Goal: Task Accomplishment & Management: Manage account settings

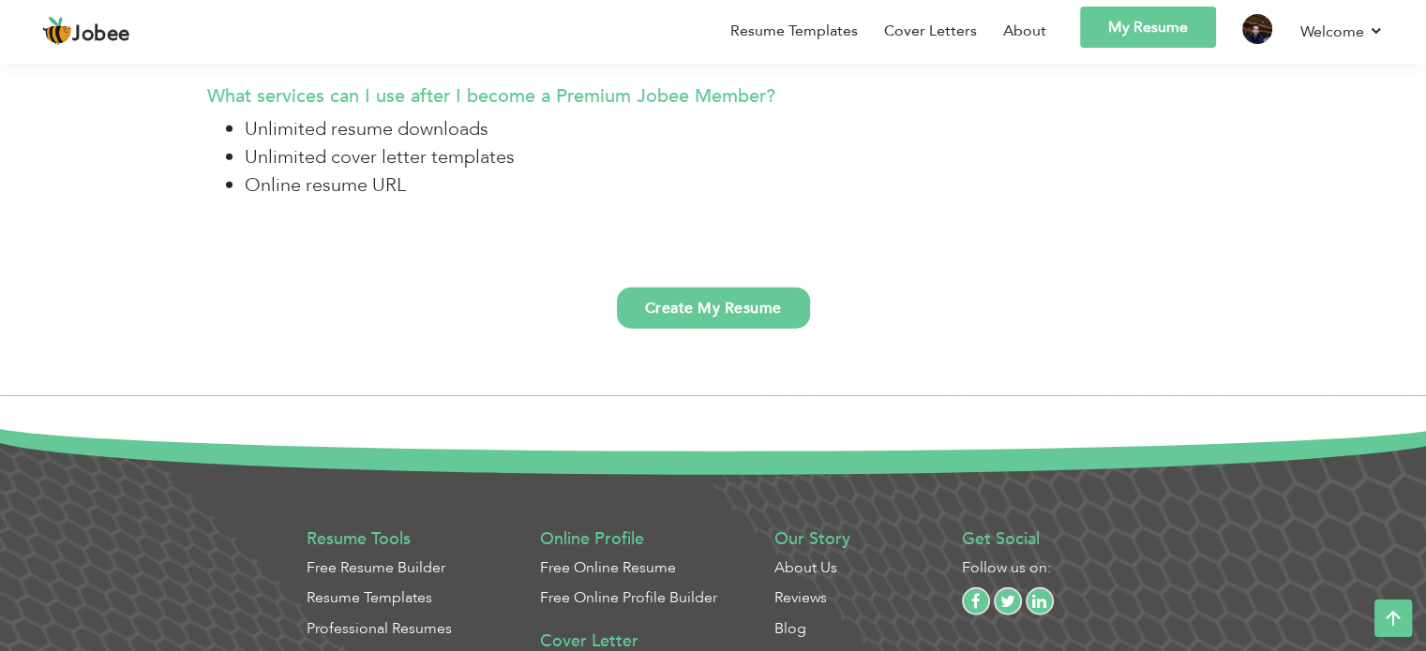
scroll to position [4566, 0]
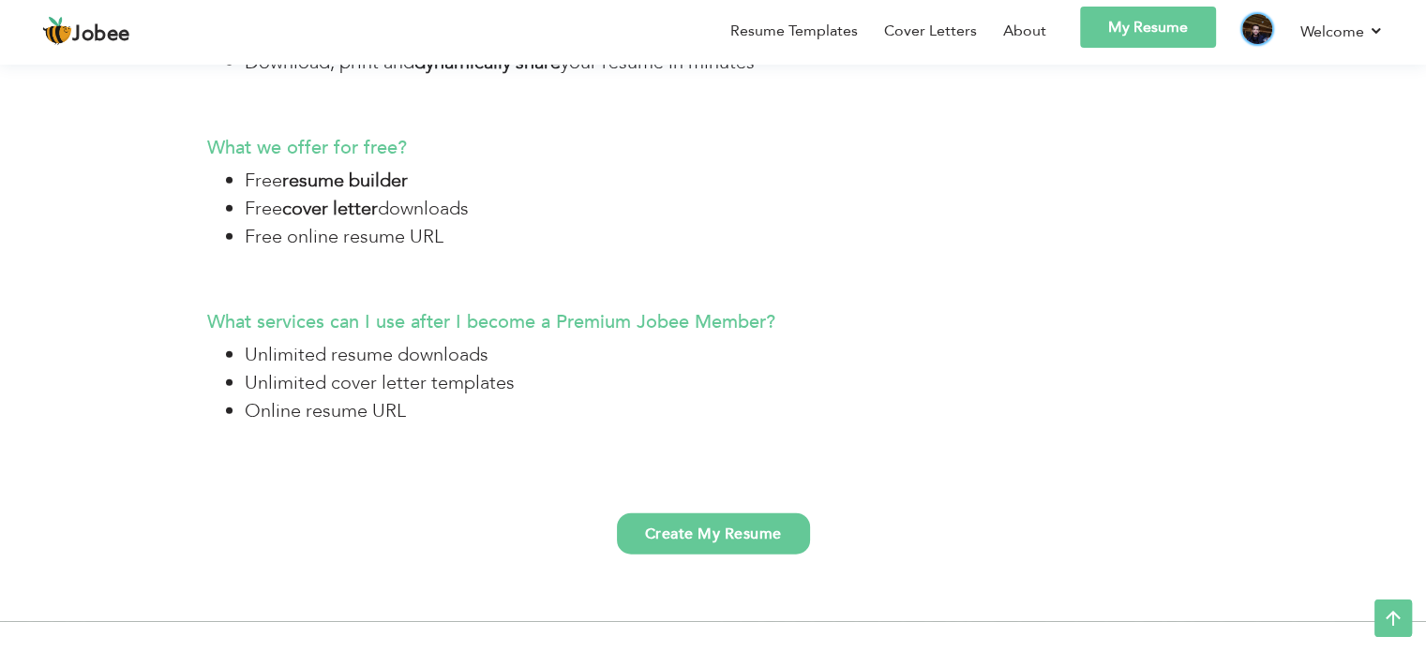
click at [1252, 30] on img at bounding box center [1257, 29] width 30 height 30
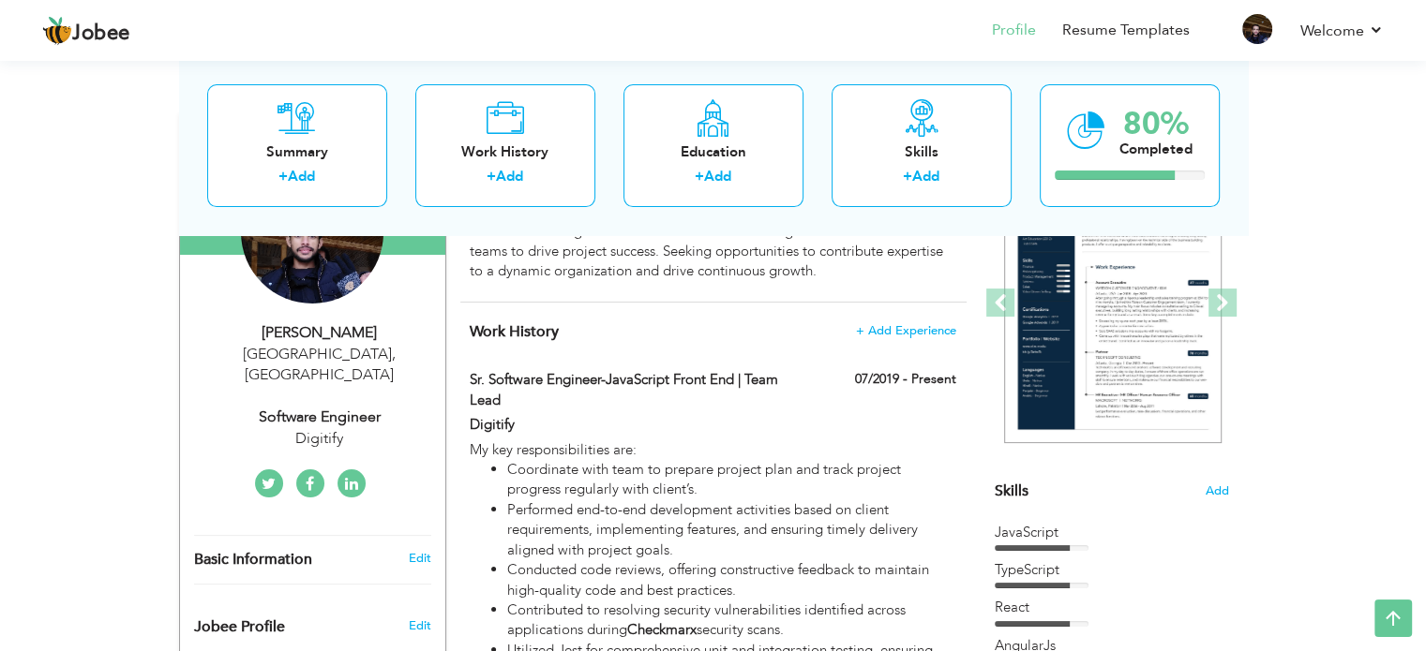
scroll to position [100, 0]
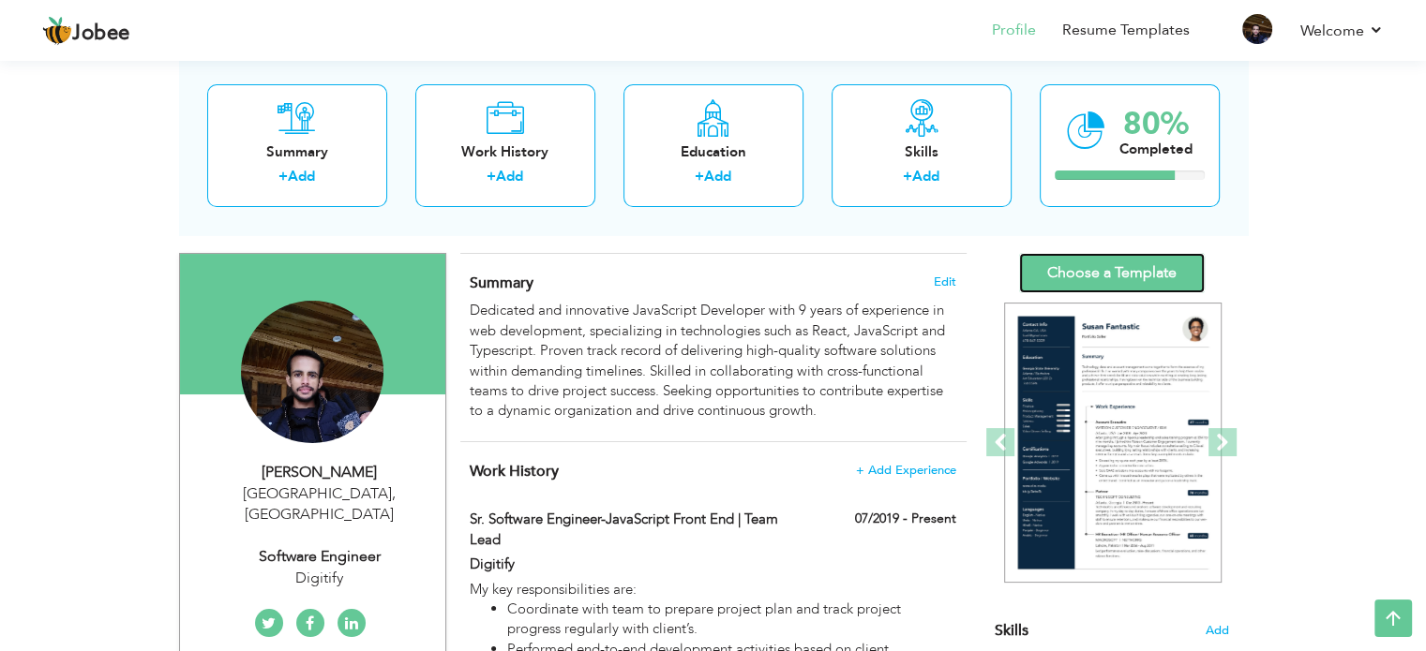
click at [1112, 277] on link "Choose a Template" at bounding box center [1112, 273] width 186 height 40
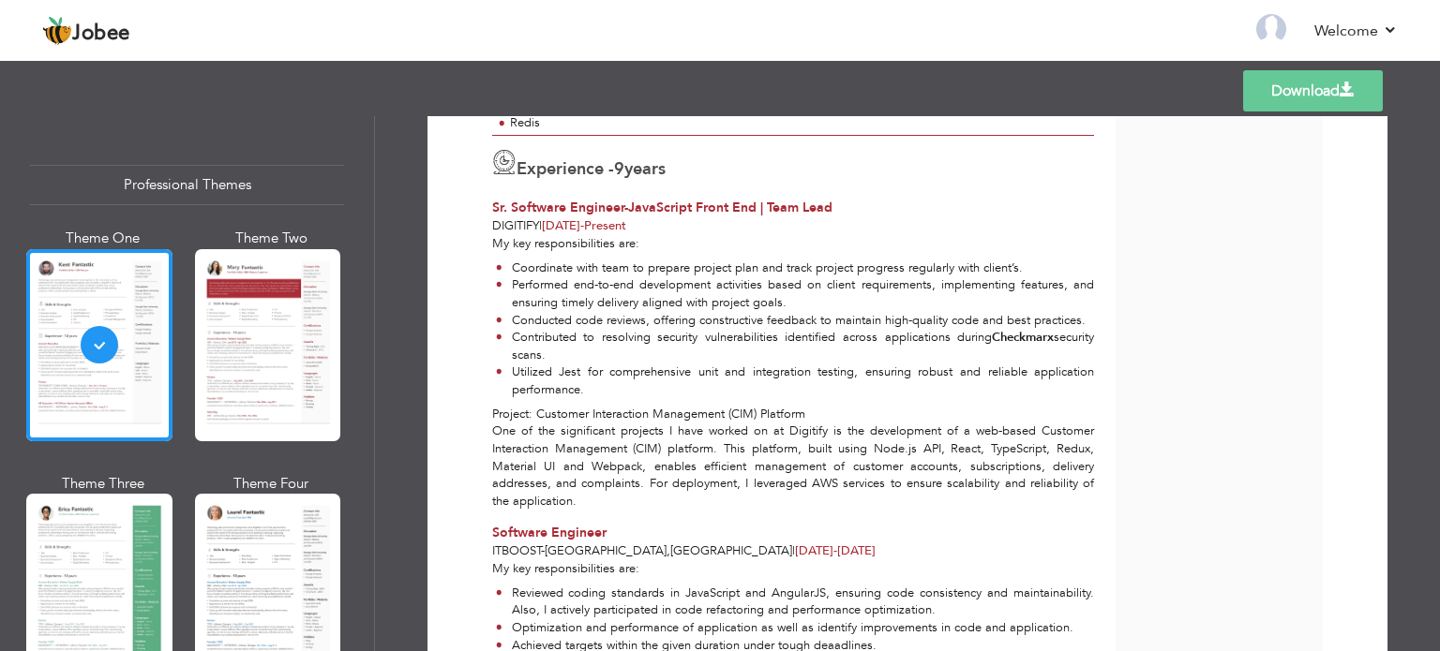
scroll to position [375, 0]
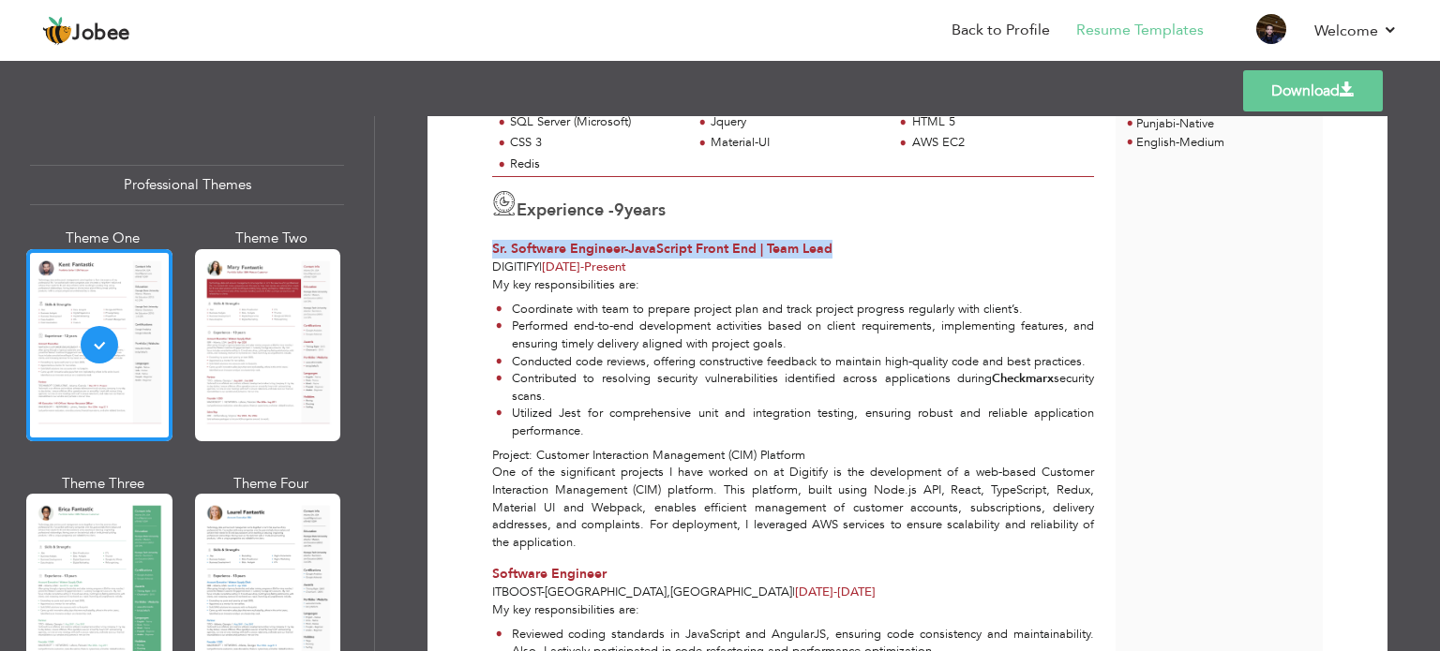
drag, startPoint x: 487, startPoint y: 247, endPoint x: 851, endPoint y: 246, distance: 363.6
click at [851, 246] on div "Sr. Software Engineer-JavaScript Front End | Team Lead" at bounding box center [793, 249] width 602 height 19
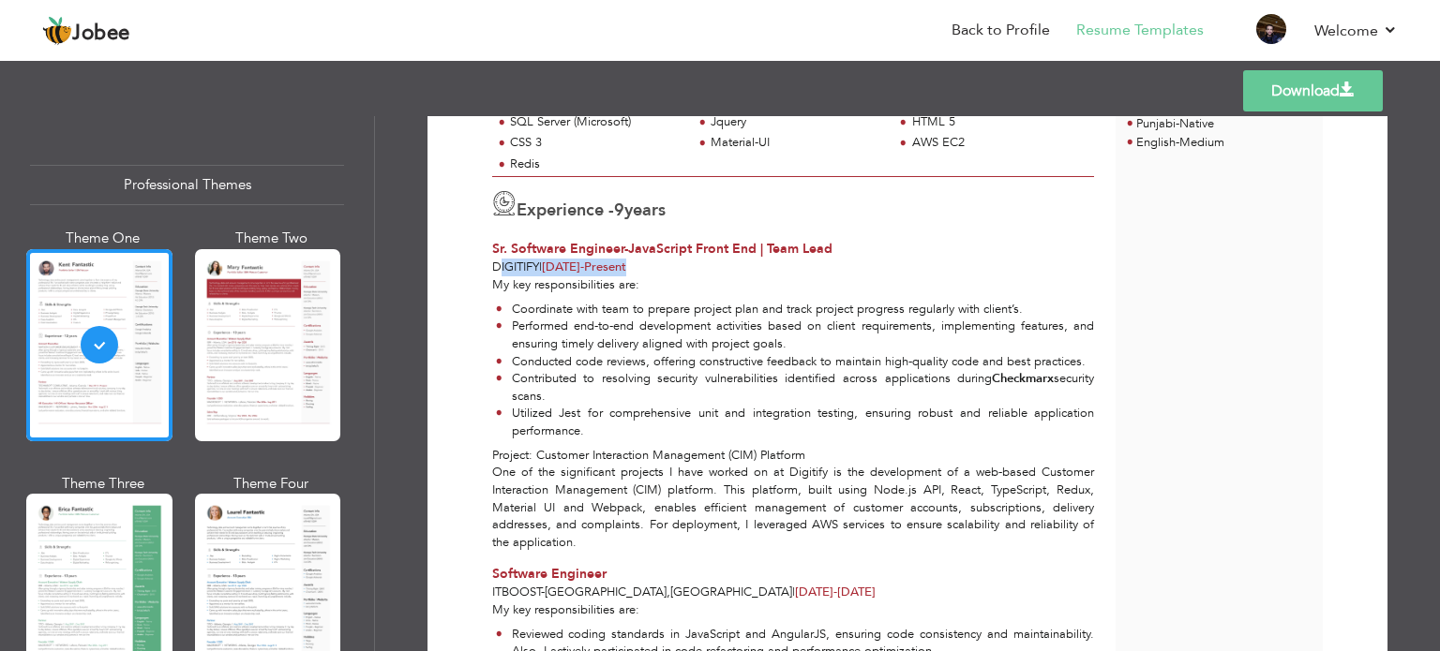
drag, startPoint x: 494, startPoint y: 266, endPoint x: 660, endPoint y: 264, distance: 165.9
click at [660, 264] on div "Digitify | Jul 2019 - Present" at bounding box center [793, 268] width 602 height 18
drag, startPoint x: 501, startPoint y: 282, endPoint x: 619, endPoint y: 281, distance: 117.2
click at [619, 281] on div "My key responsibilities are: Coordinate with team to prepare project plan and t…" at bounding box center [793, 413] width 623 height 275
click at [578, 360] on li "Conducted code reviews, offering constructive feedback to maintain high-quality…" at bounding box center [795, 362] width 598 height 18
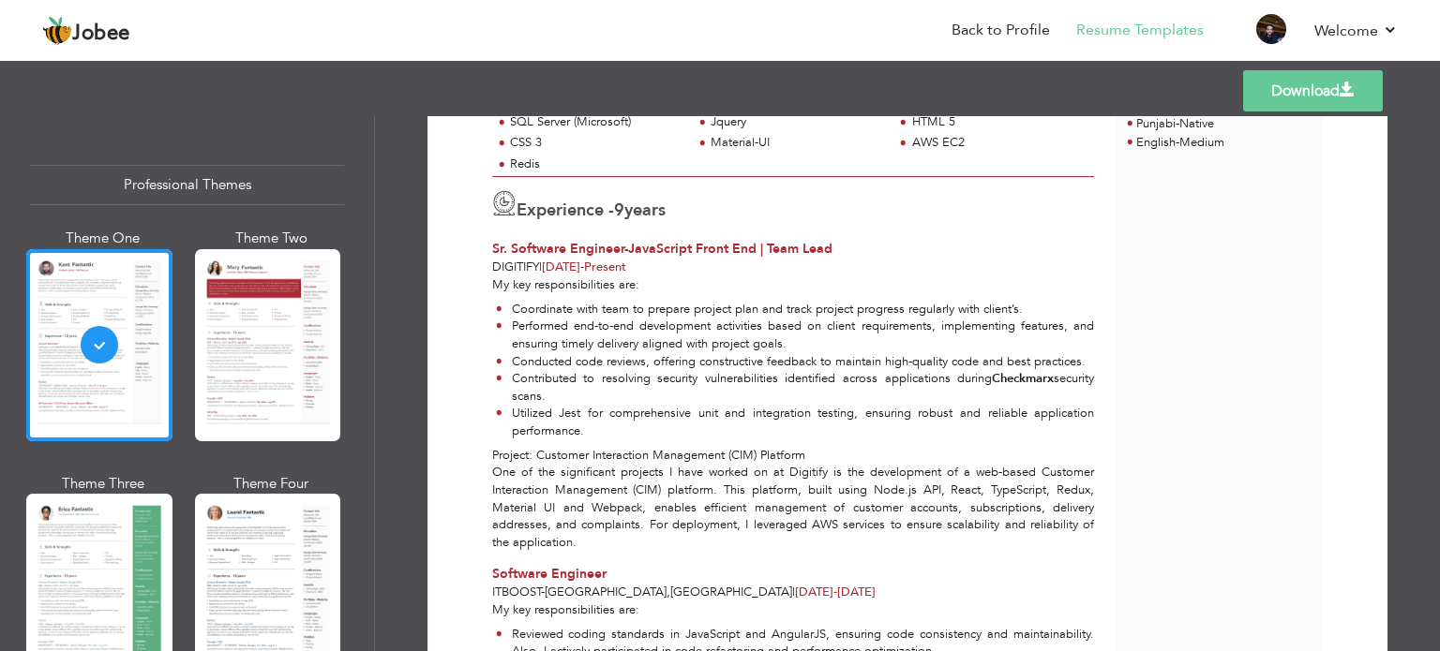
scroll to position [469, 0]
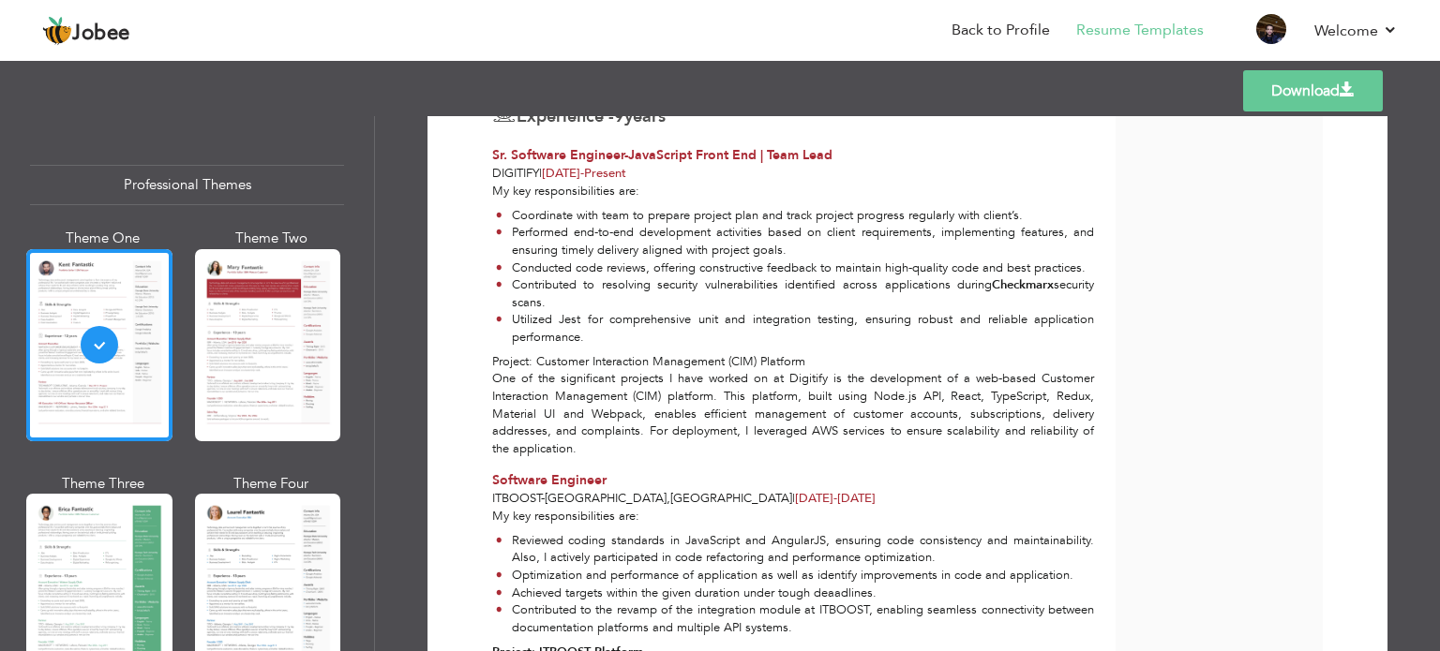
drag, startPoint x: 487, startPoint y: 359, endPoint x: 807, endPoint y: 359, distance: 319.6
click at [807, 359] on div "My key responsibilities are: Coordinate with team to prepare project plan and t…" at bounding box center [793, 320] width 623 height 275
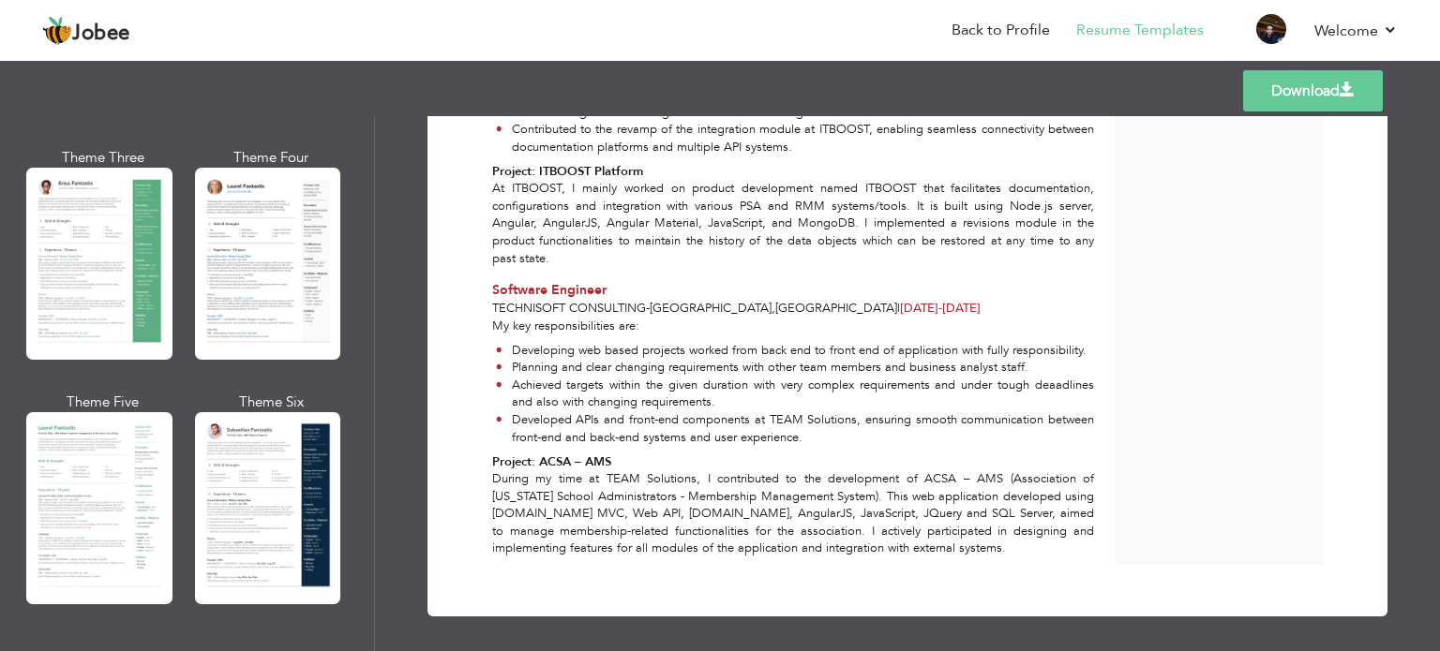
scroll to position [281, 0]
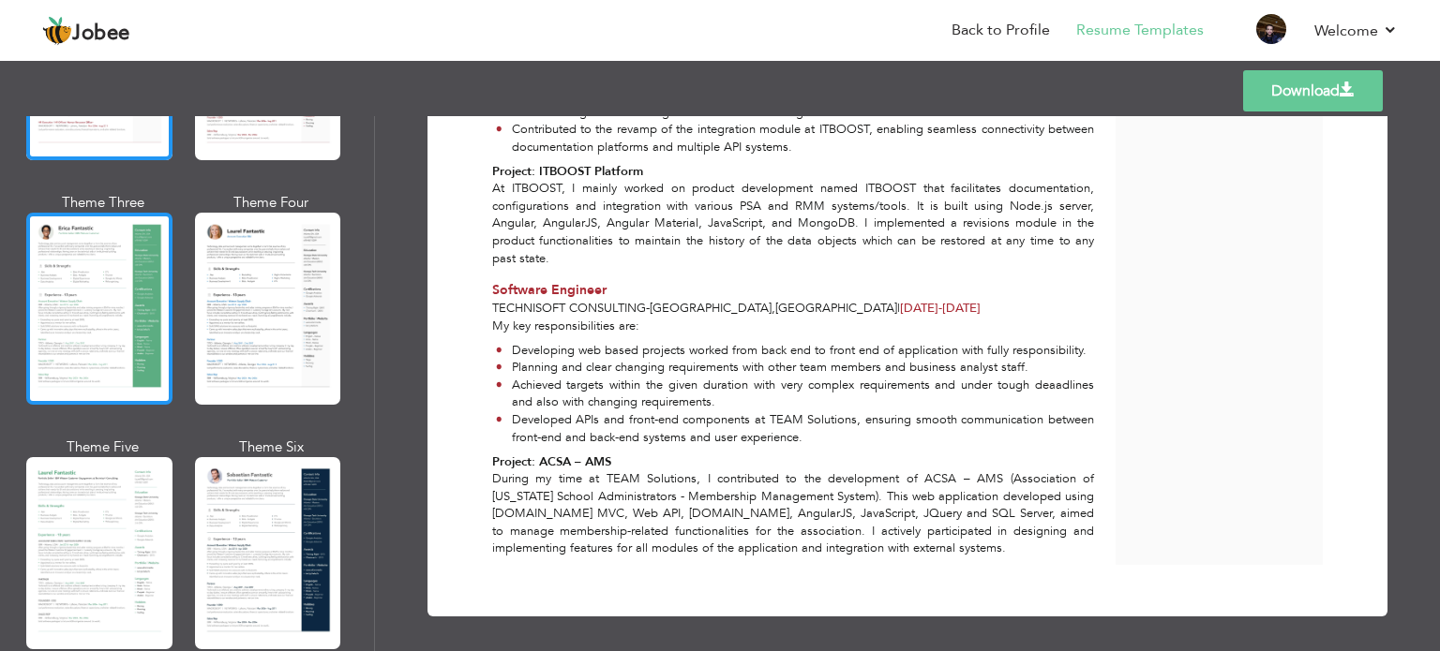
click at [101, 329] on div at bounding box center [99, 309] width 146 height 192
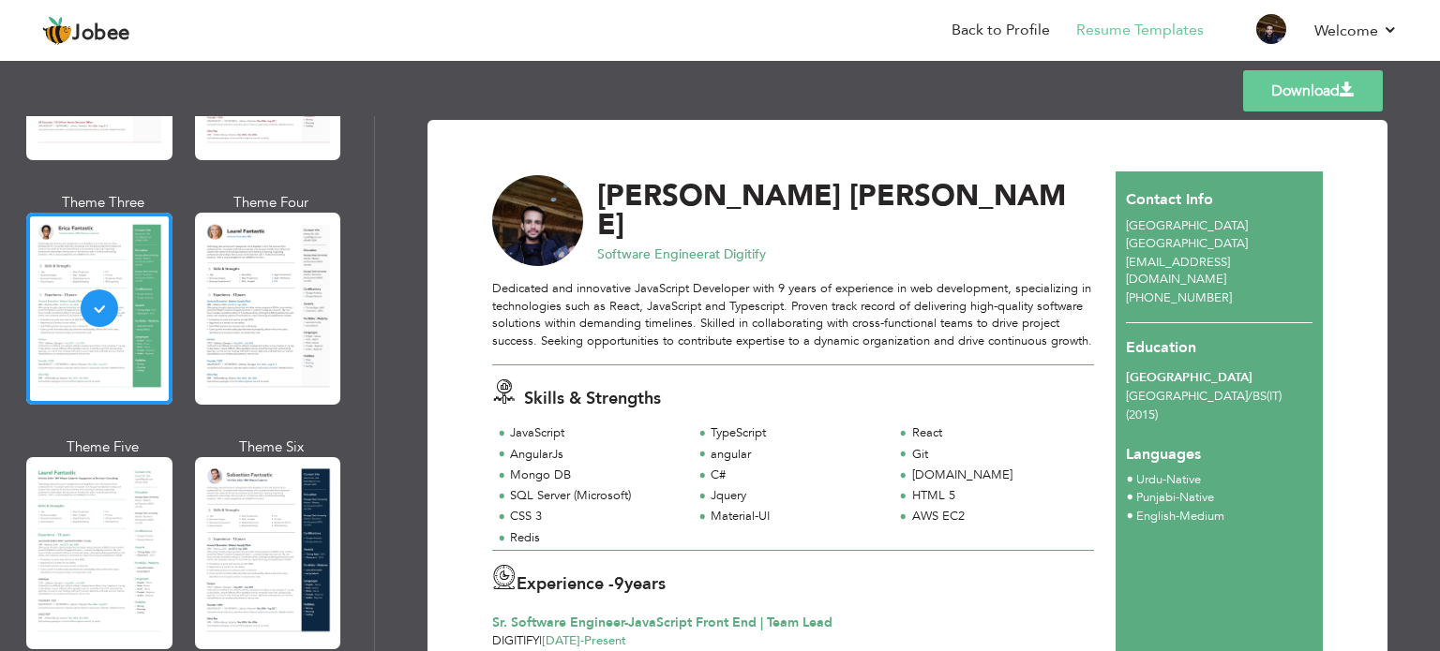
scroll to position [0, 0]
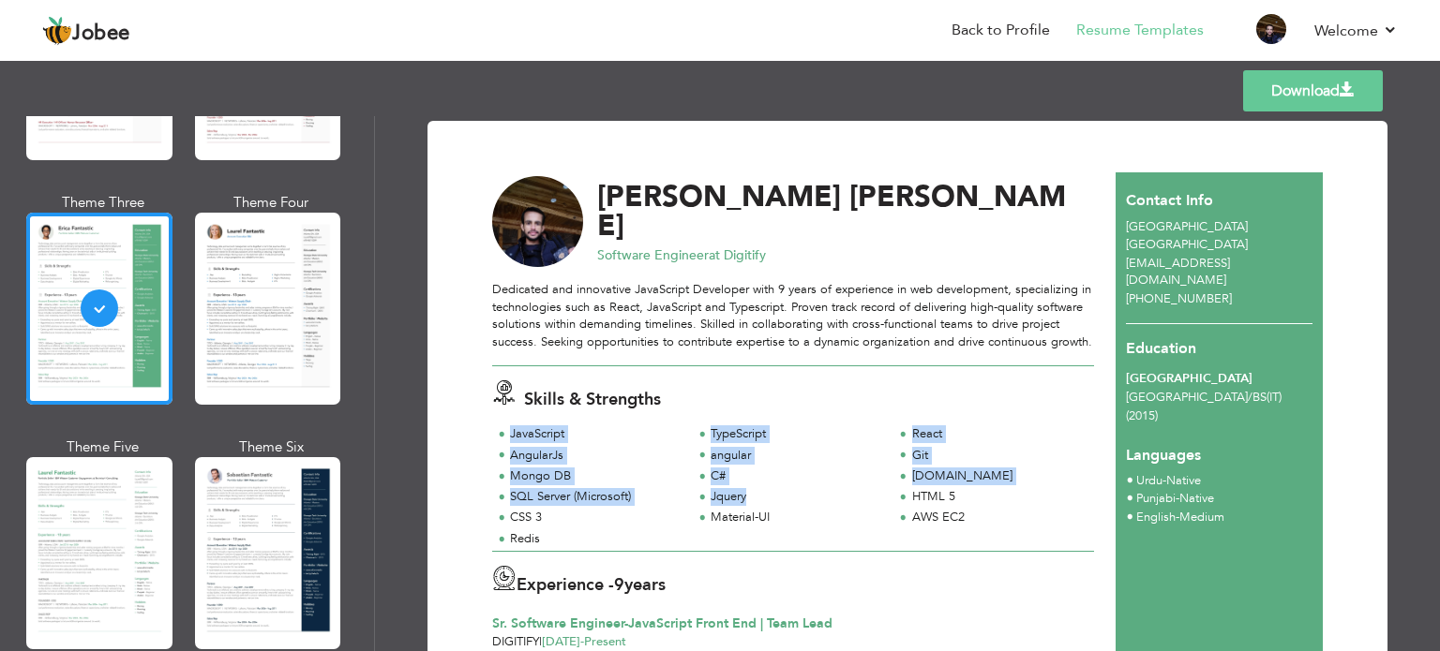
drag, startPoint x: 501, startPoint y: 434, endPoint x: 762, endPoint y: 502, distance: 269.4
click at [762, 502] on div "JavaScript TypeScript React AngularJs angular Git C#" at bounding box center [793, 489] width 602 height 126
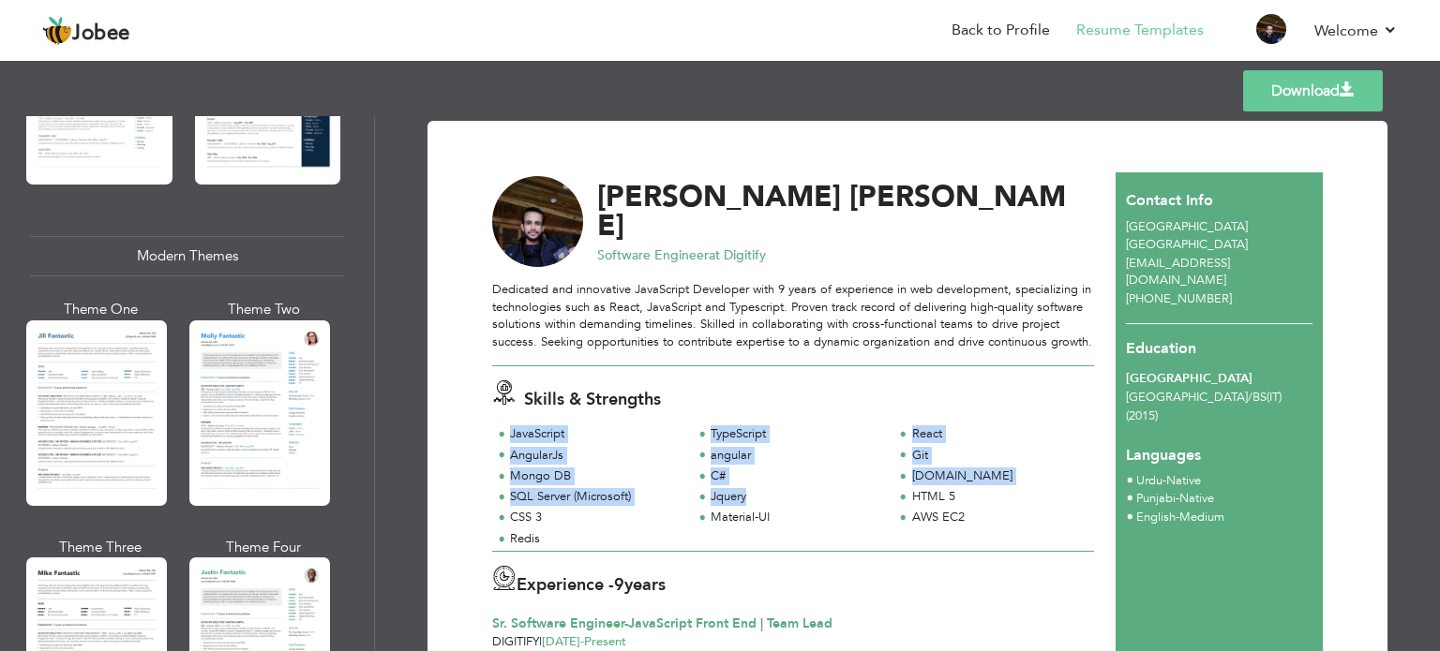
scroll to position [750, 0]
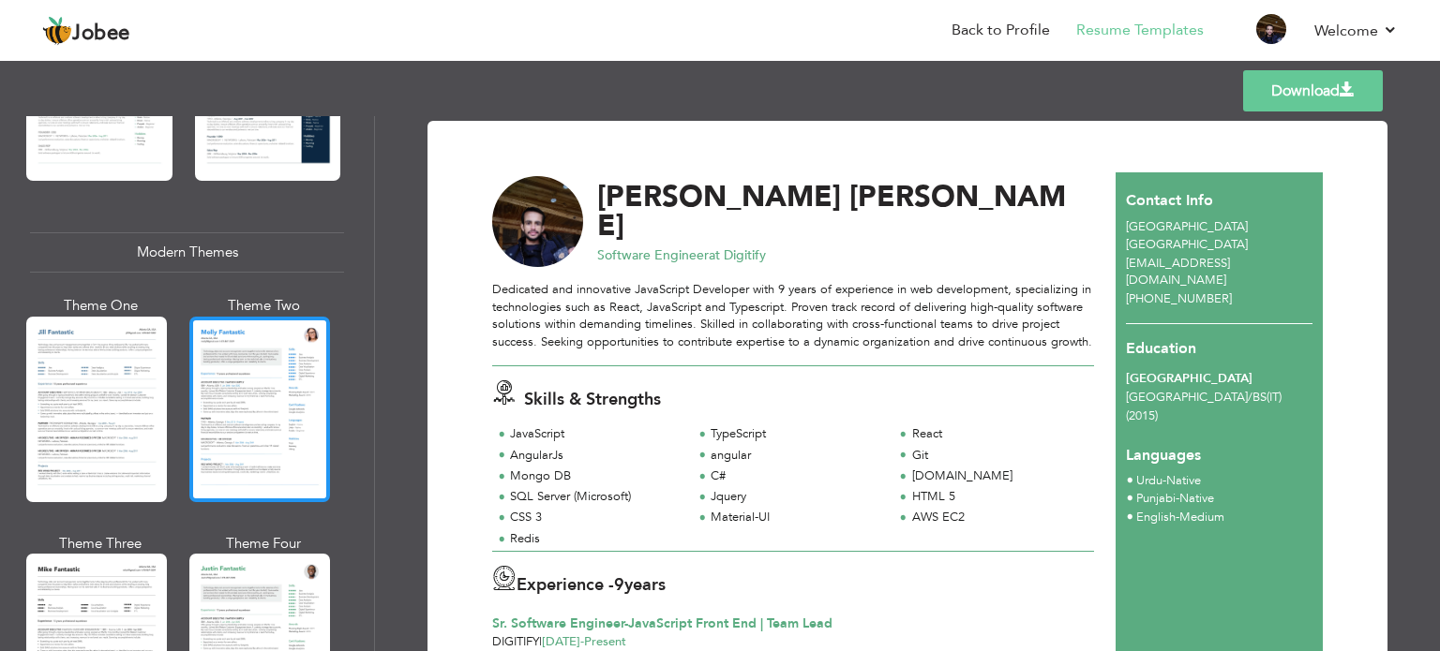
click at [239, 390] on div at bounding box center [259, 410] width 141 height 186
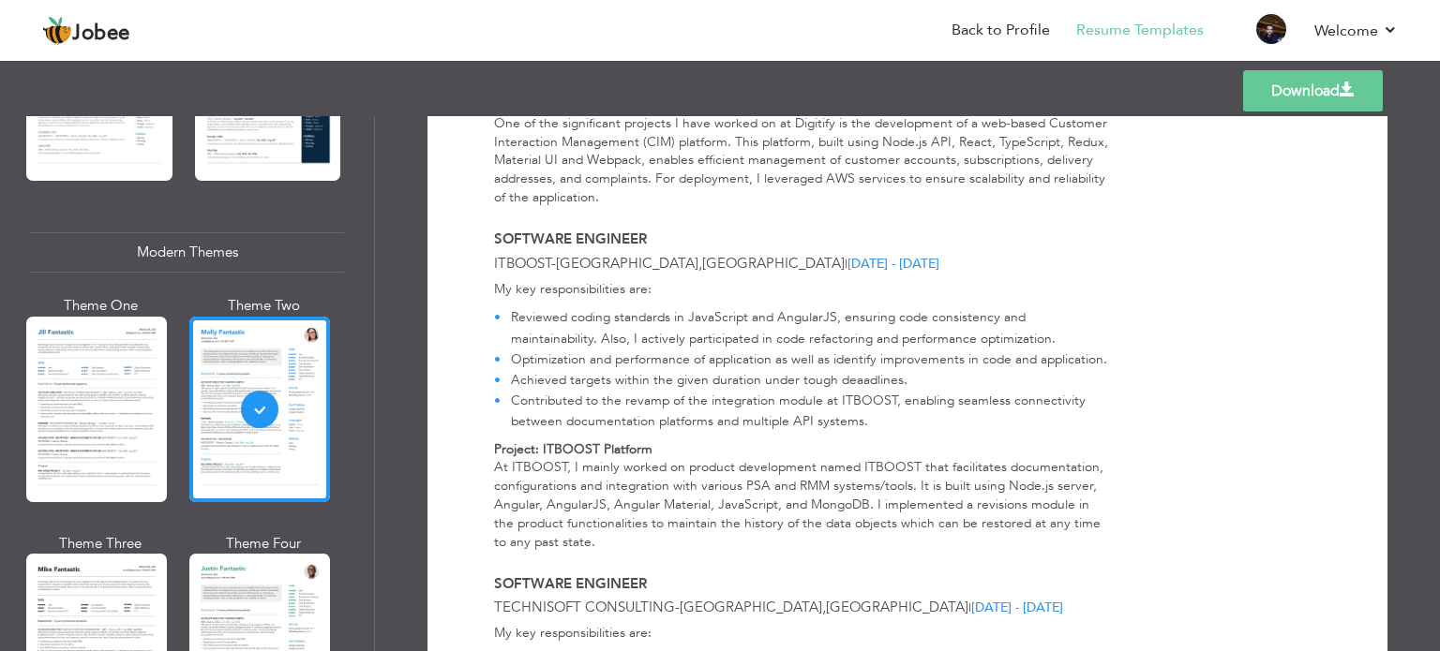
scroll to position [1044, 0]
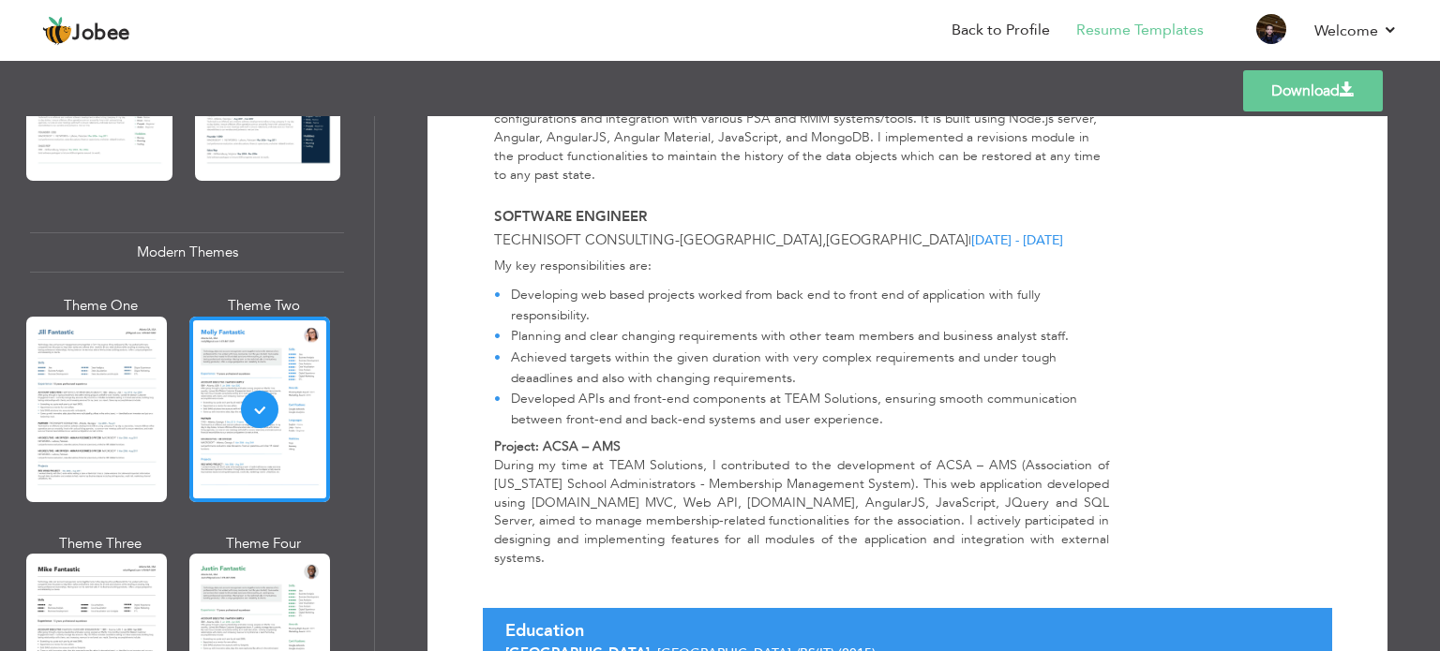
click at [1279, 89] on link "Download" at bounding box center [1313, 90] width 140 height 41
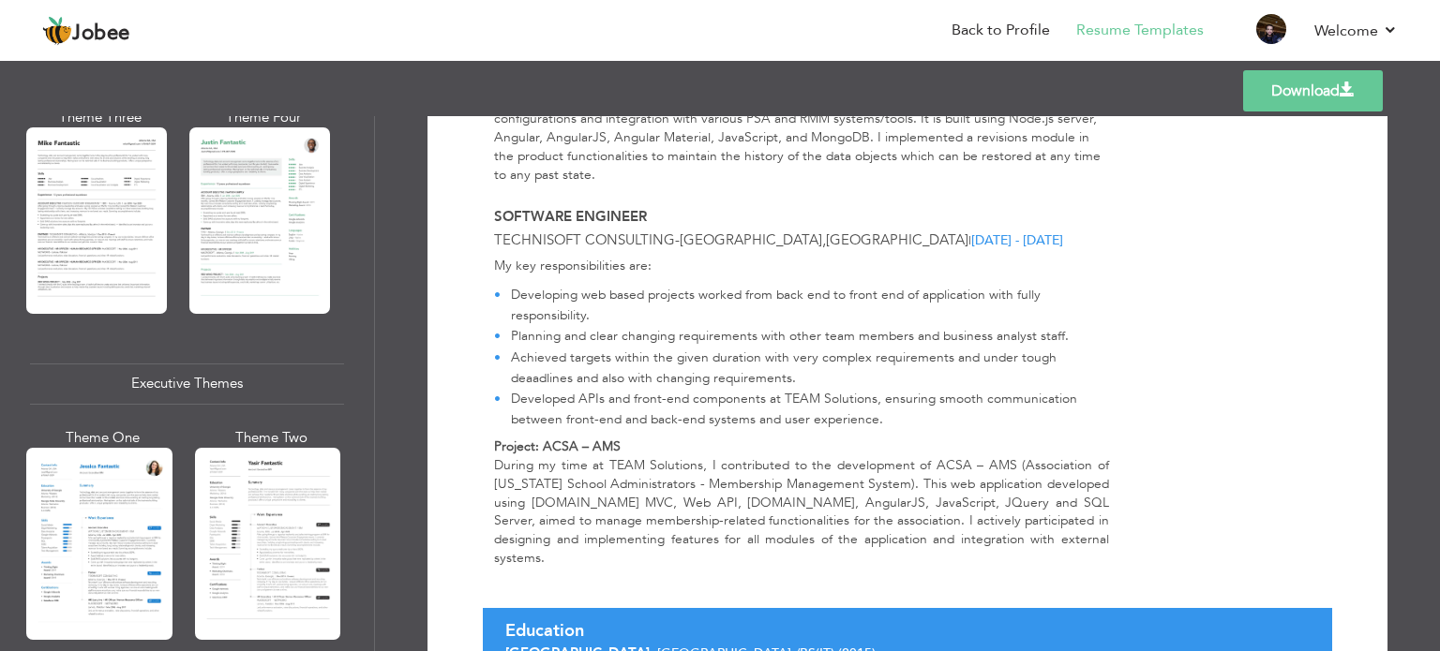
scroll to position [1312, 0]
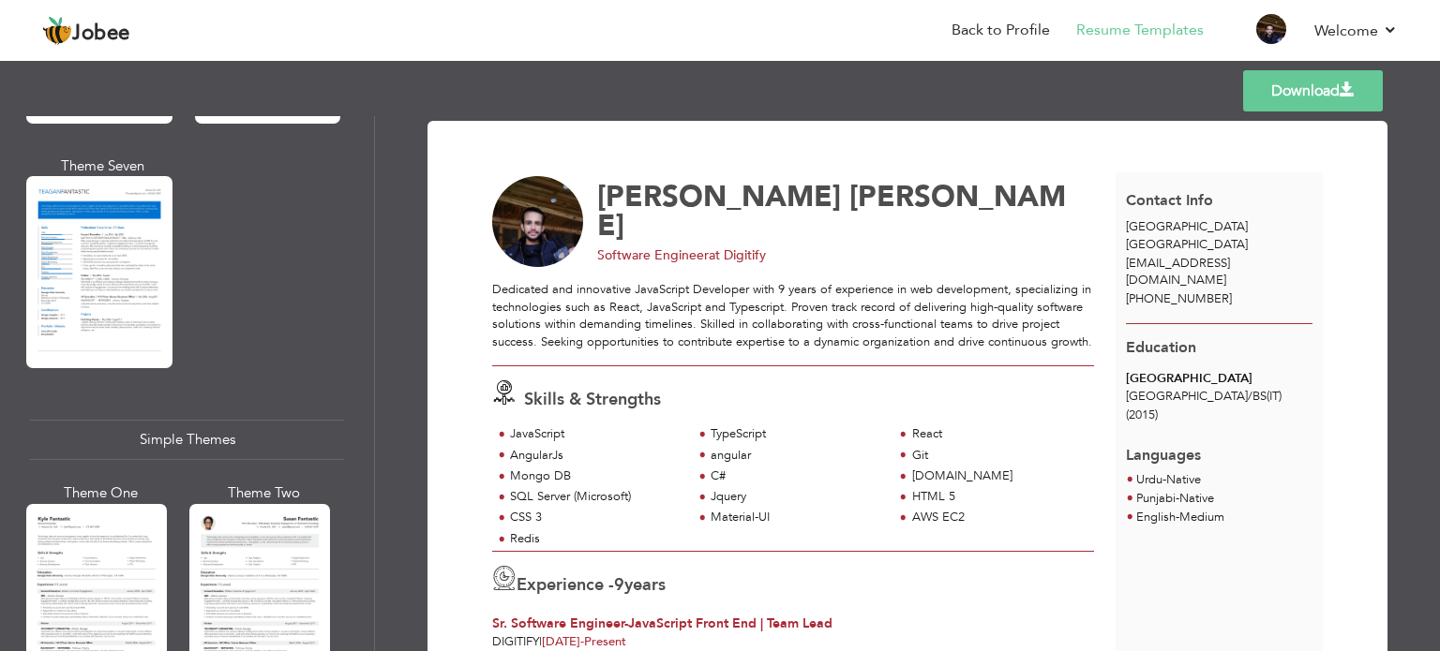
scroll to position [2624, 0]
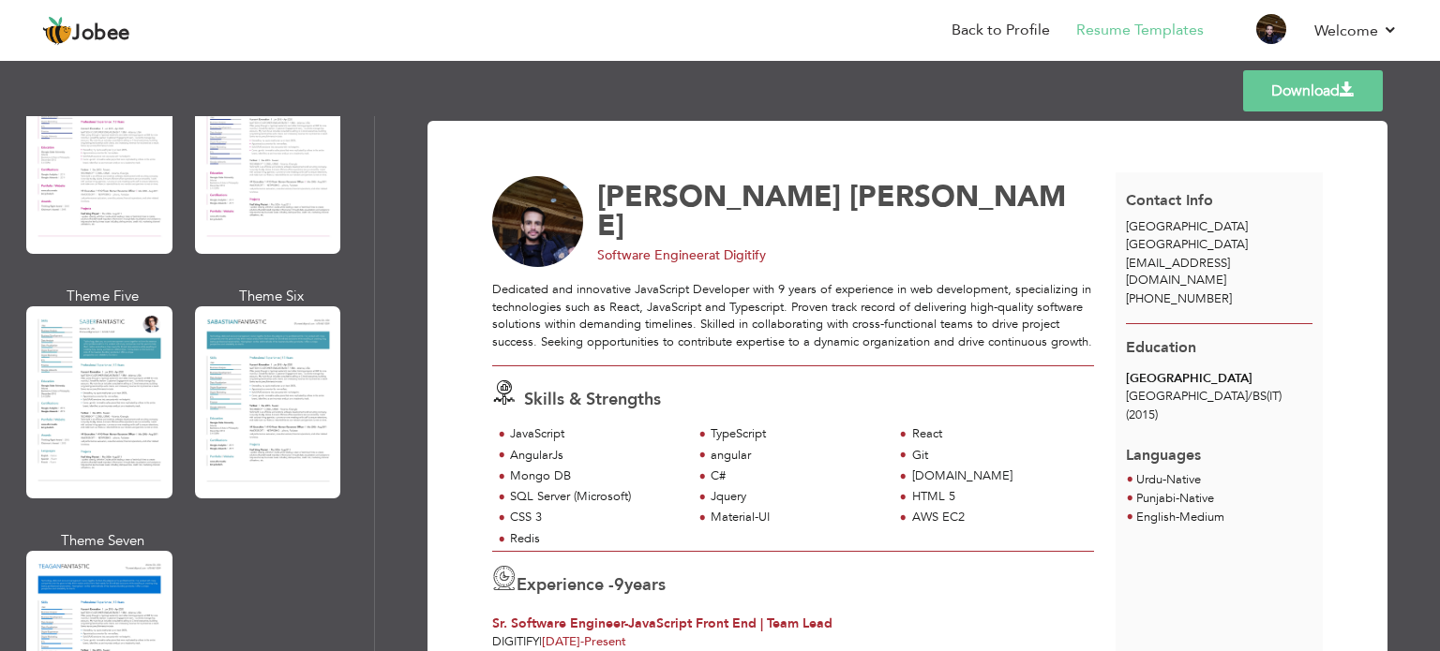
click at [256, 406] on div at bounding box center [268, 402] width 146 height 192
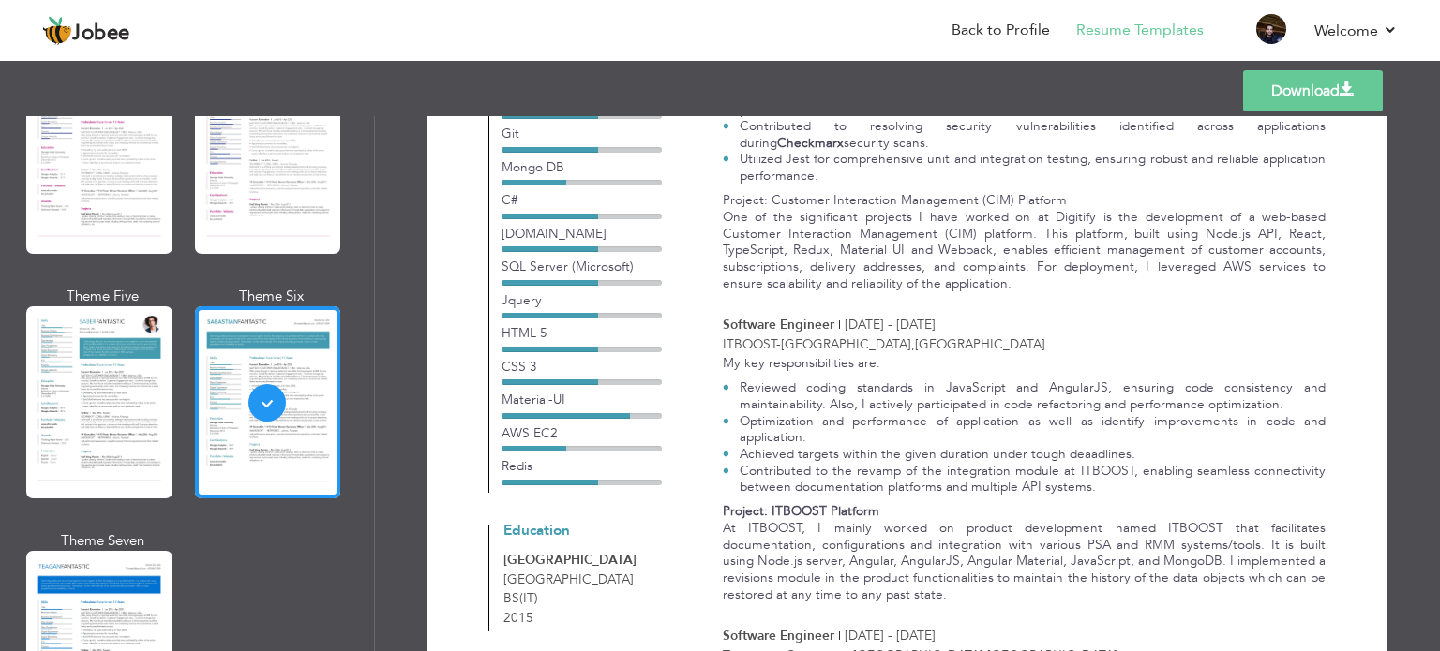
scroll to position [448, 0]
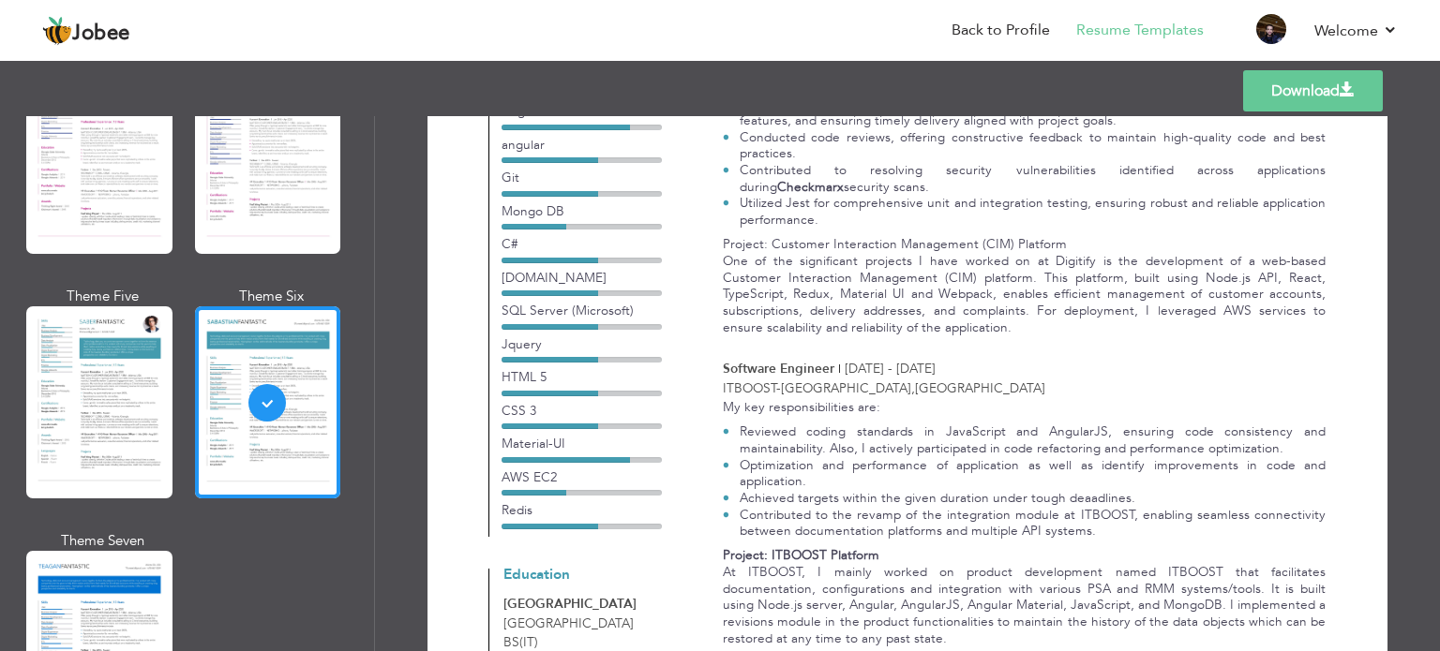
click at [1291, 103] on link "Download" at bounding box center [1313, 90] width 140 height 41
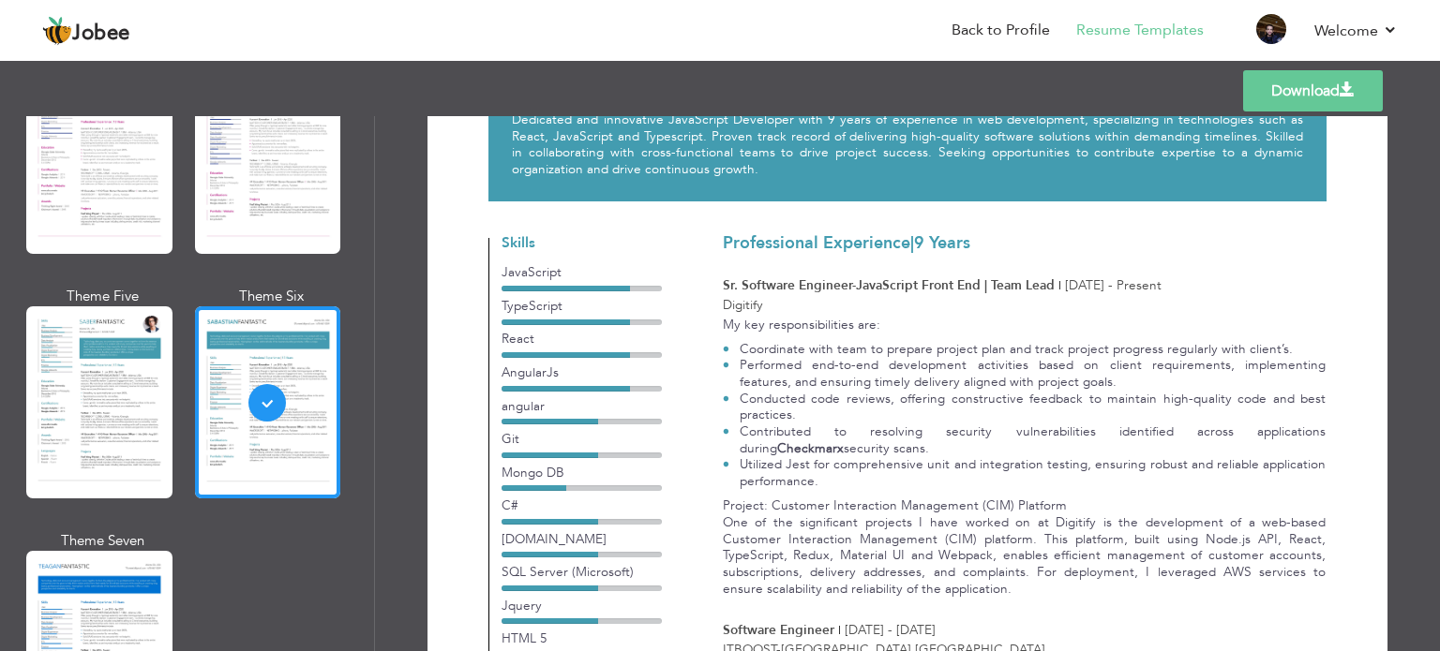
scroll to position [167, 0]
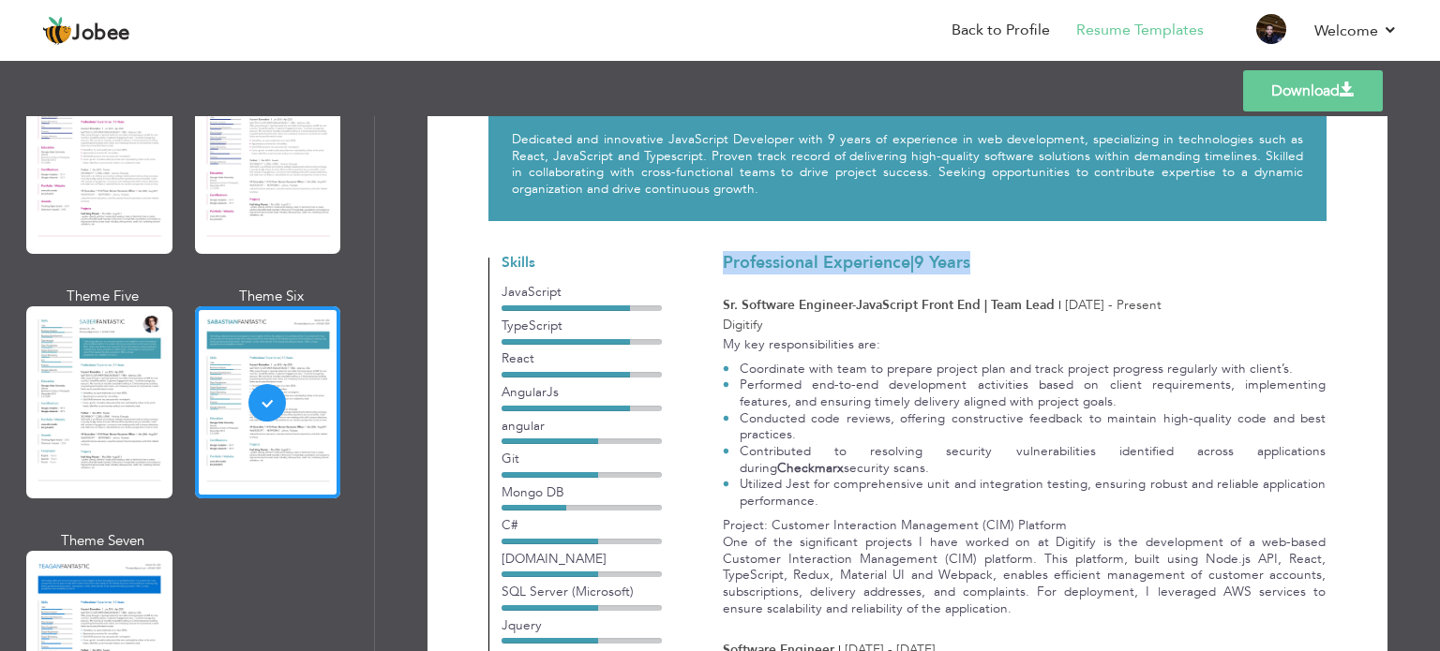
drag, startPoint x: 723, startPoint y: 232, endPoint x: 972, endPoint y: 232, distance: 249.3
click at [972, 254] on h3 "Professional Experience | 9 Years" at bounding box center [1024, 263] width 603 height 19
click at [1051, 254] on h3 "Professional Experience | 9 Years" at bounding box center [1024, 263] width 603 height 19
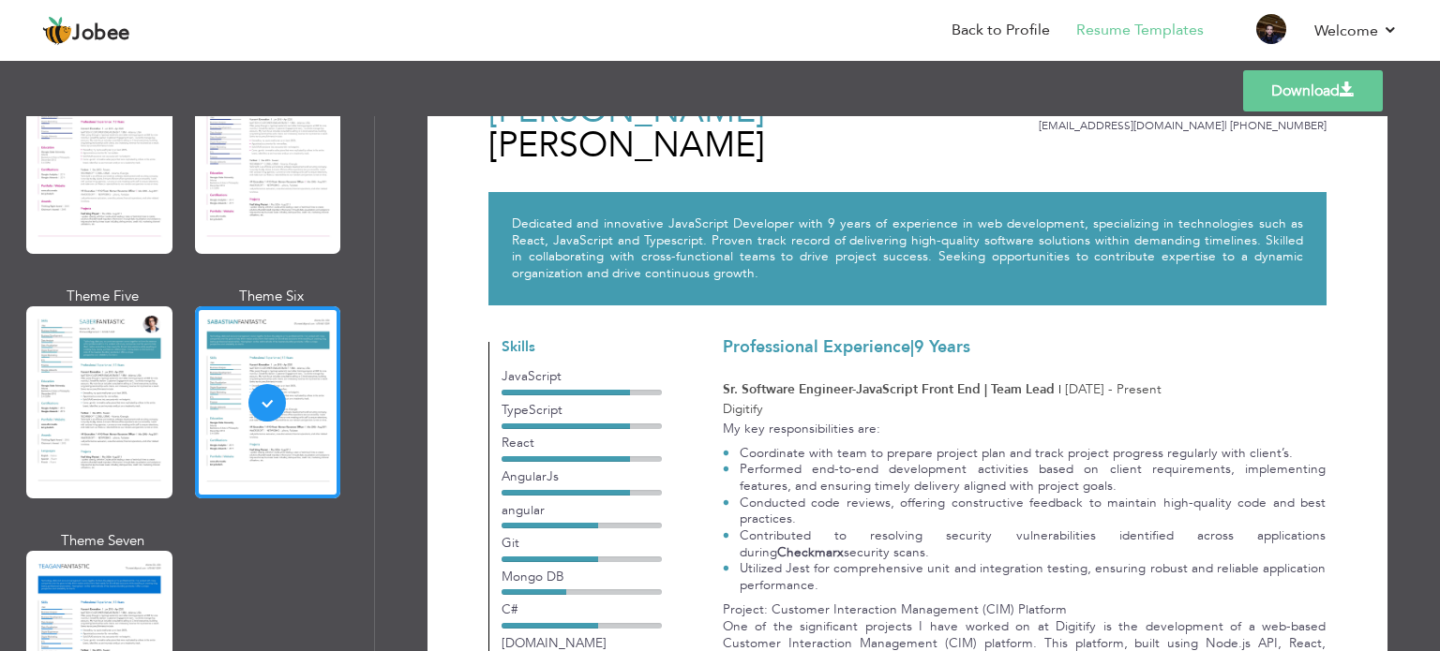
scroll to position [0, 0]
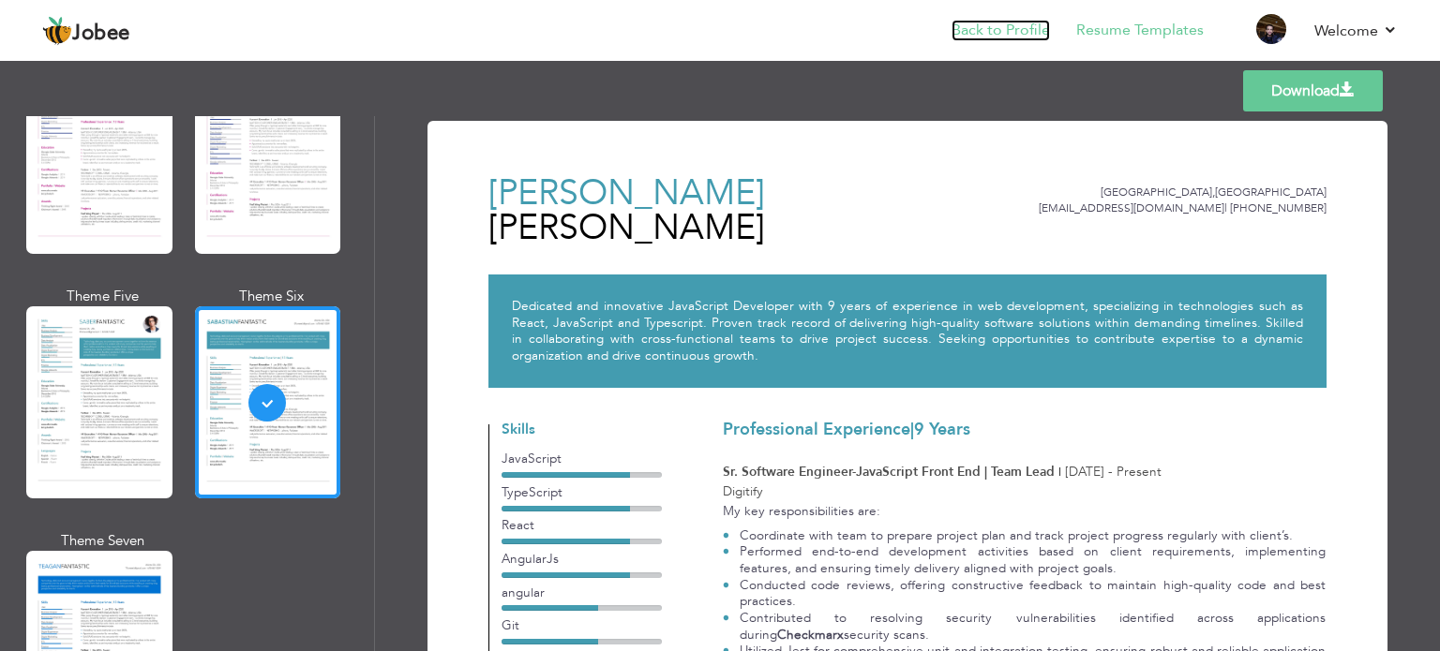
click at [1030, 28] on link "Back to Profile" at bounding box center [1000, 31] width 98 height 22
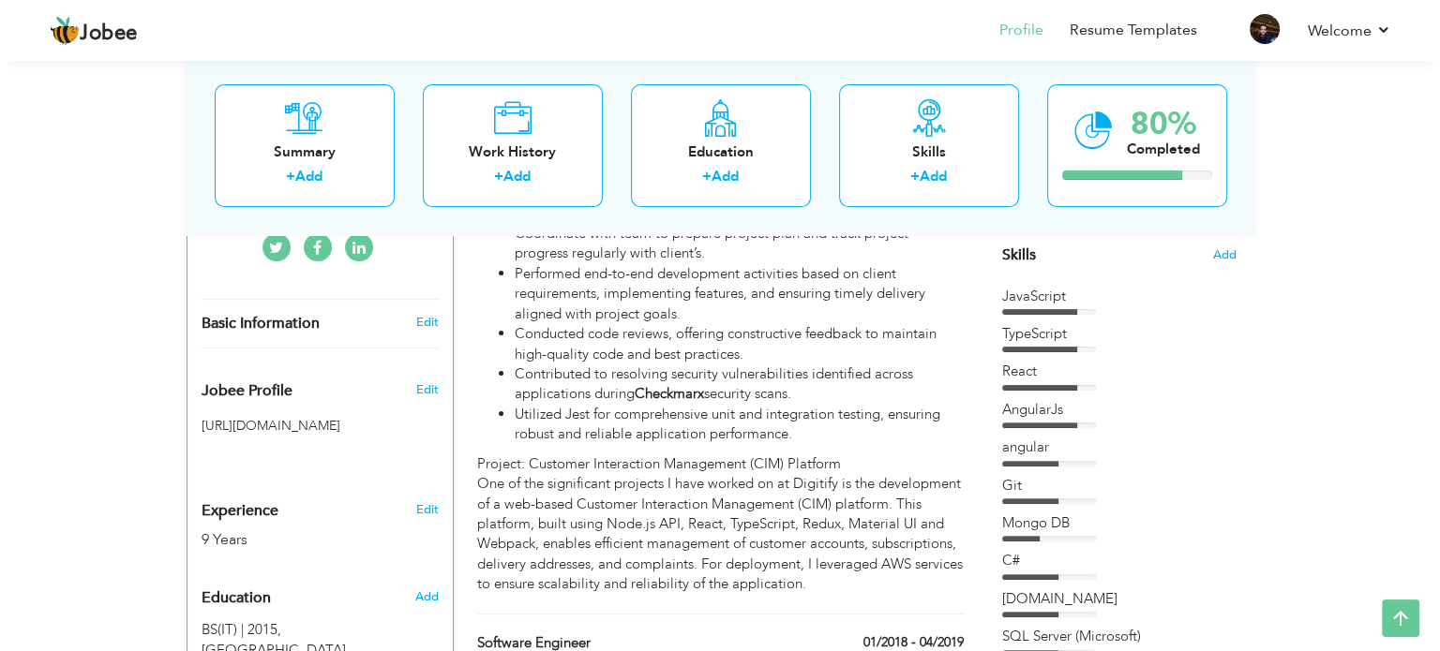
scroll to position [469, 0]
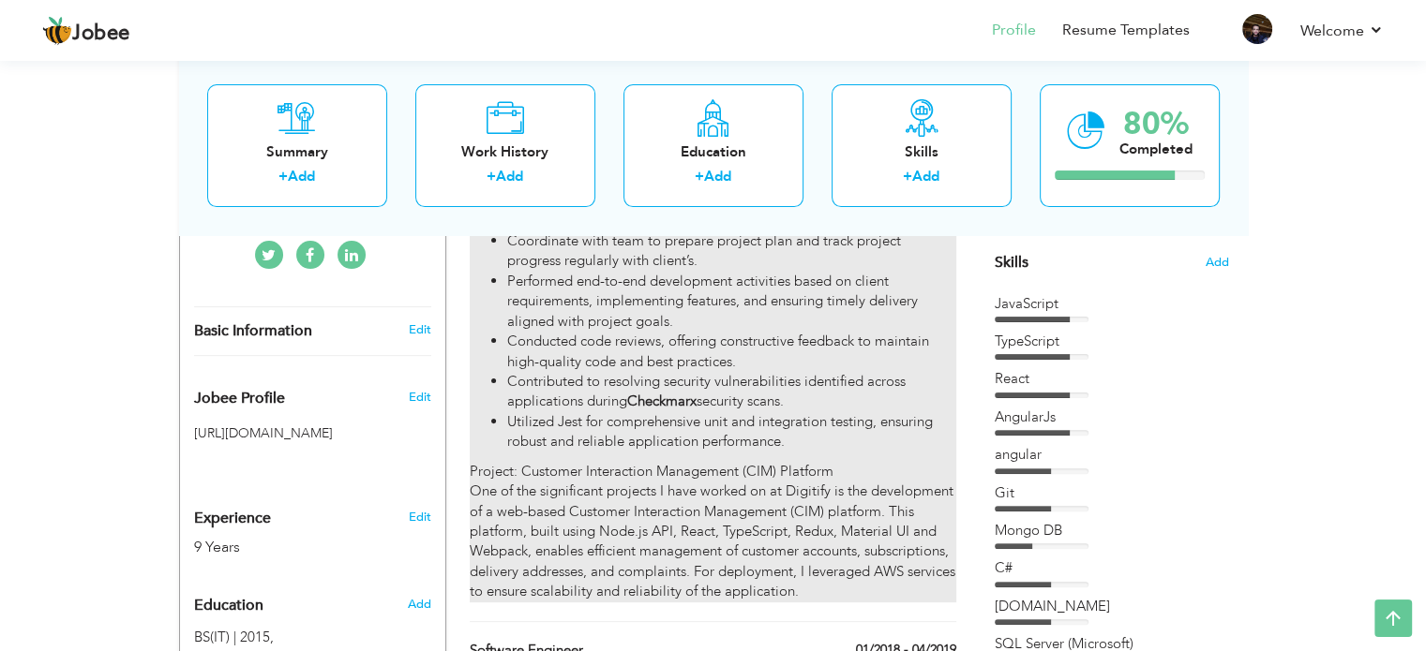
click at [812, 414] on li "Utilized Jest for comprehensive unit and integration testing, ensuring robust a…" at bounding box center [731, 432] width 448 height 40
type input "Sr. Software Engineer-JavaScript Front End | Team Lead"
type input "Digitify"
type input "07/2019"
checkbox input "true"
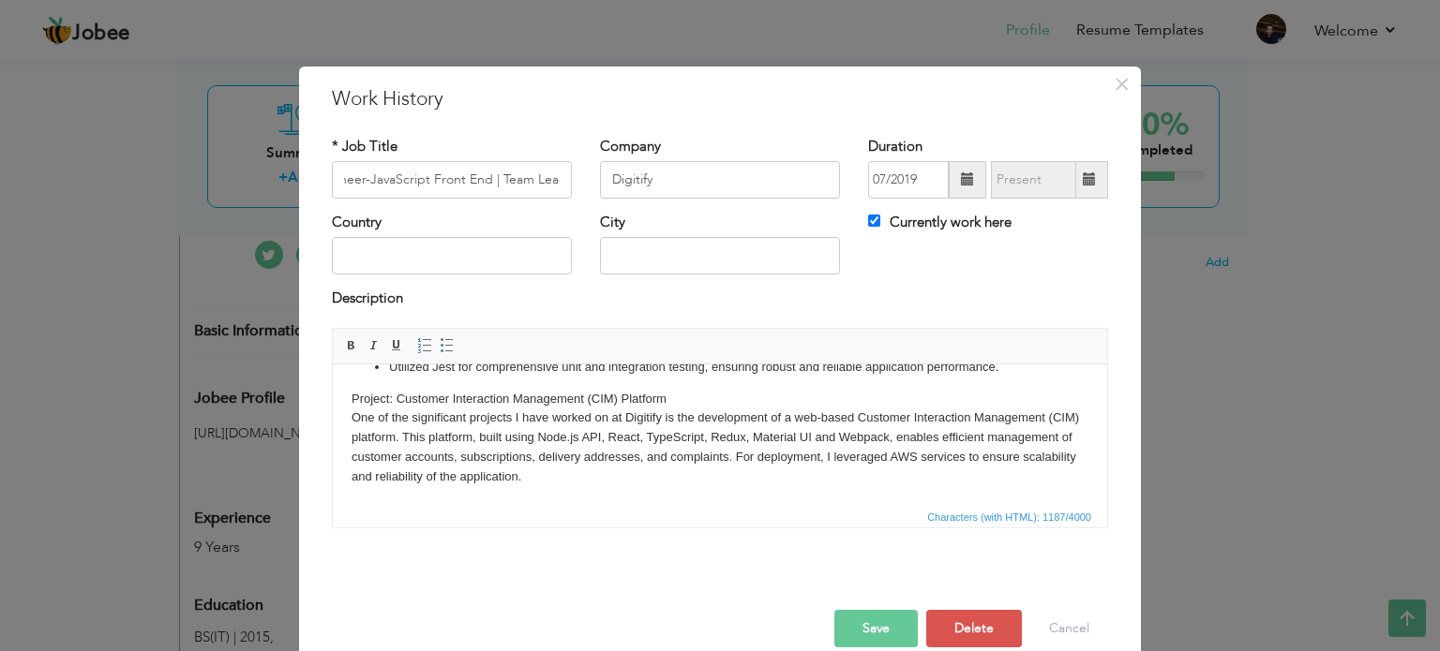
scroll to position [0, 0]
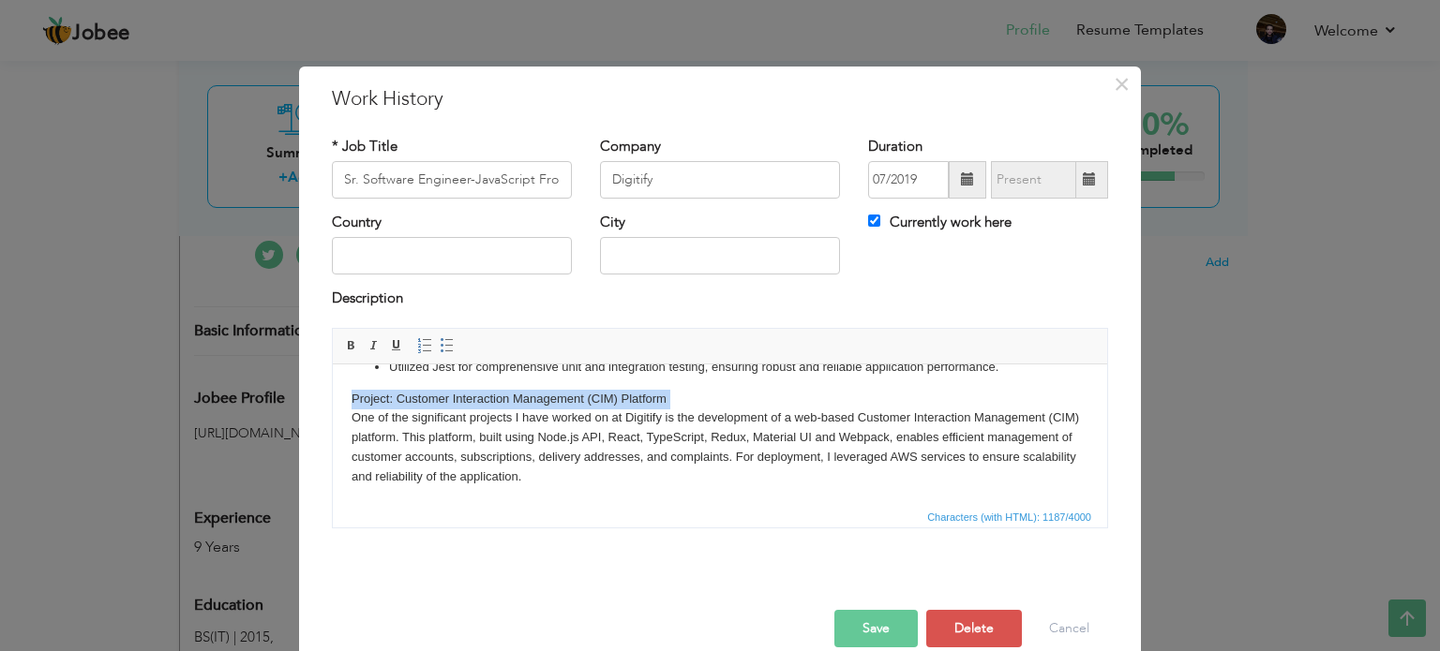
drag, startPoint x: 665, startPoint y: 399, endPoint x: 341, endPoint y: 409, distance: 324.4
click at [341, 409] on html "My key responsibilities are: Coordinate with team to prepare project plan and t…" at bounding box center [720, 357] width 774 height 296
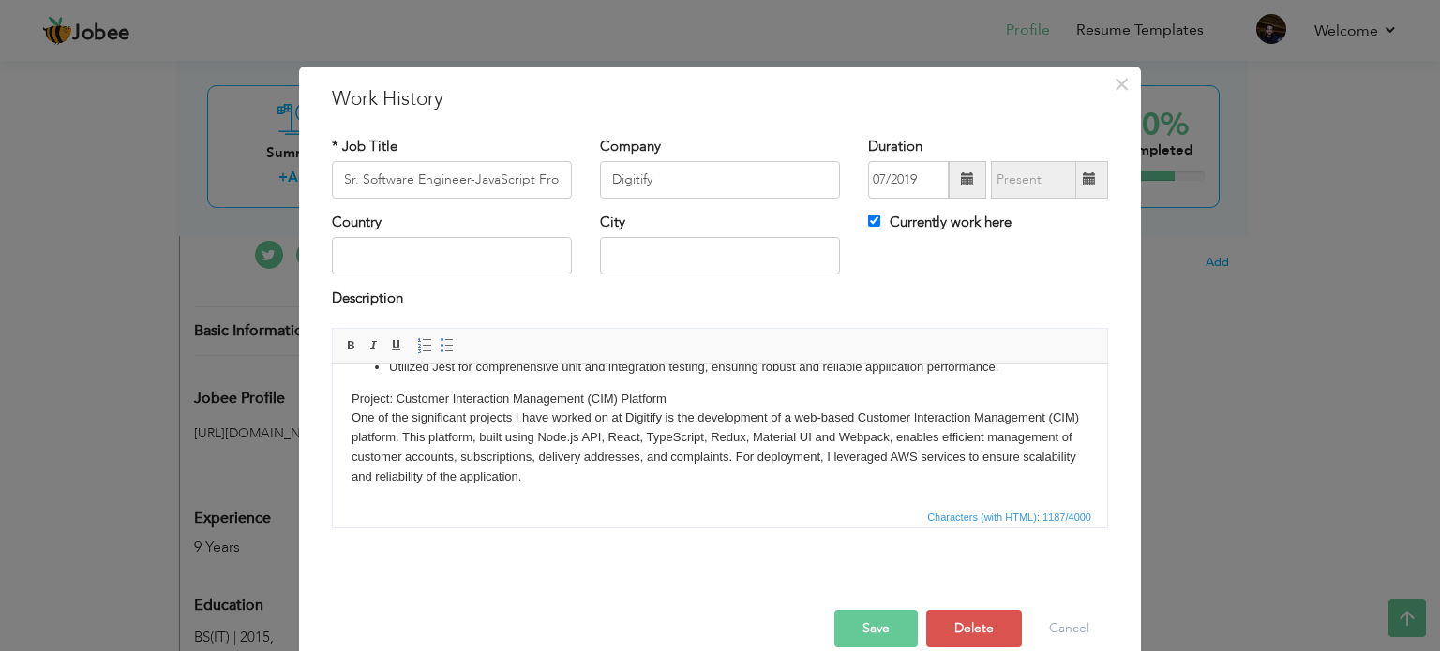
drag, startPoint x: 351, startPoint y: 397, endPoint x: 679, endPoint y: 393, distance: 329.0
click at [679, 393] on body "My key responsibilities are: Coordinate with team to prepare project plan and t…" at bounding box center [719, 357] width 737 height 259
click at [696, 393] on body "My key responsibilities are: Coordinate with team to prepare project plan and t…" at bounding box center [719, 357] width 737 height 259
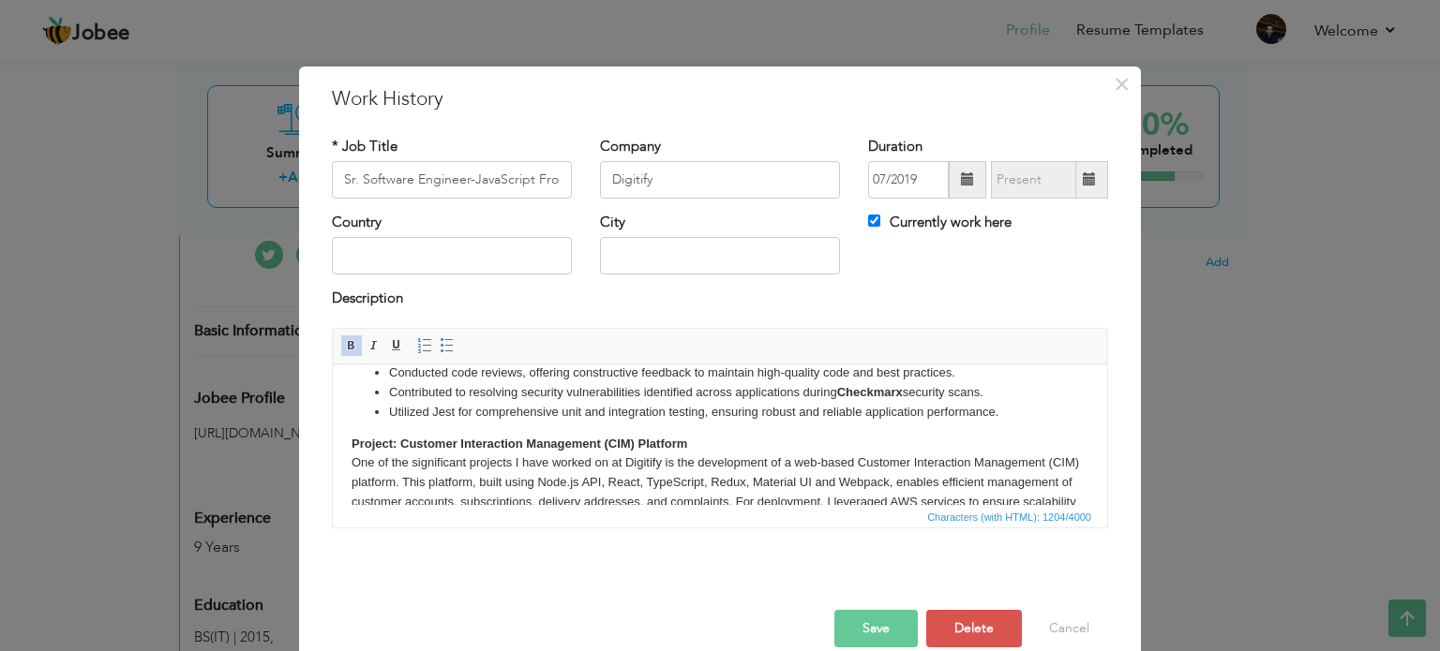
scroll to position [155, 0]
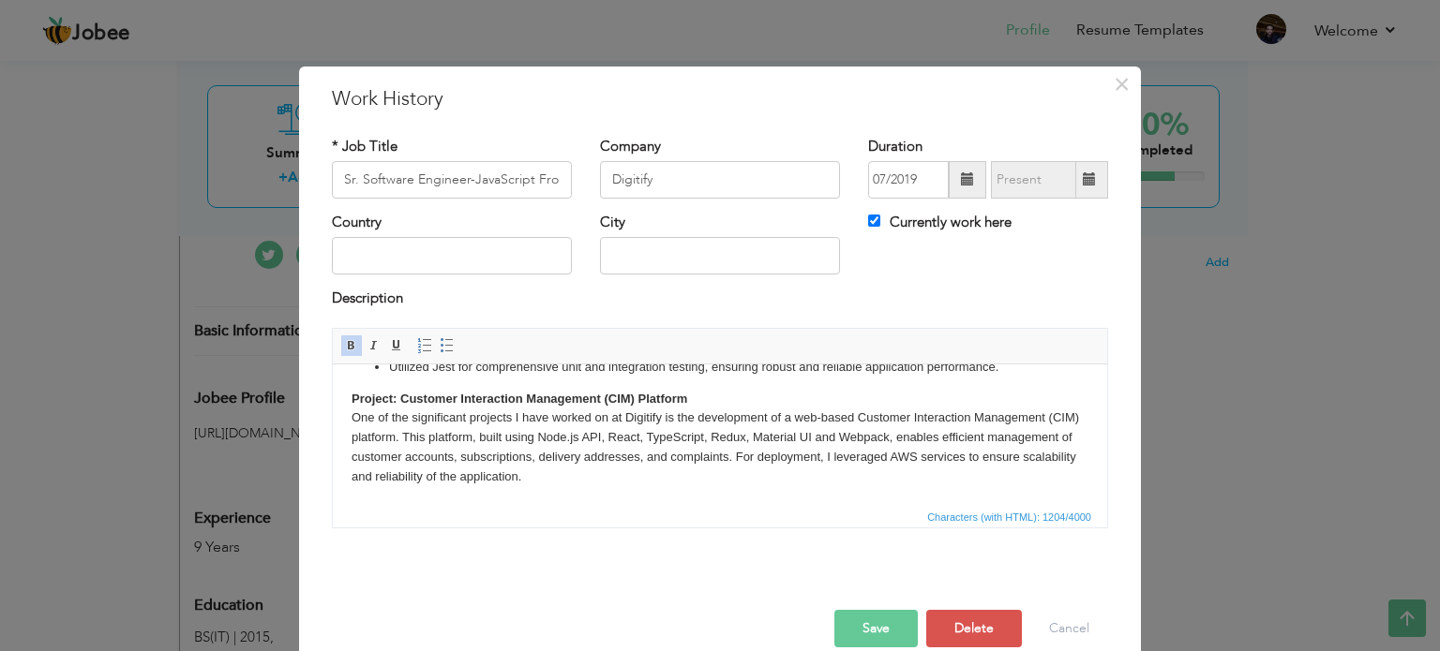
click at [880, 620] on button "Save" at bounding box center [875, 628] width 83 height 37
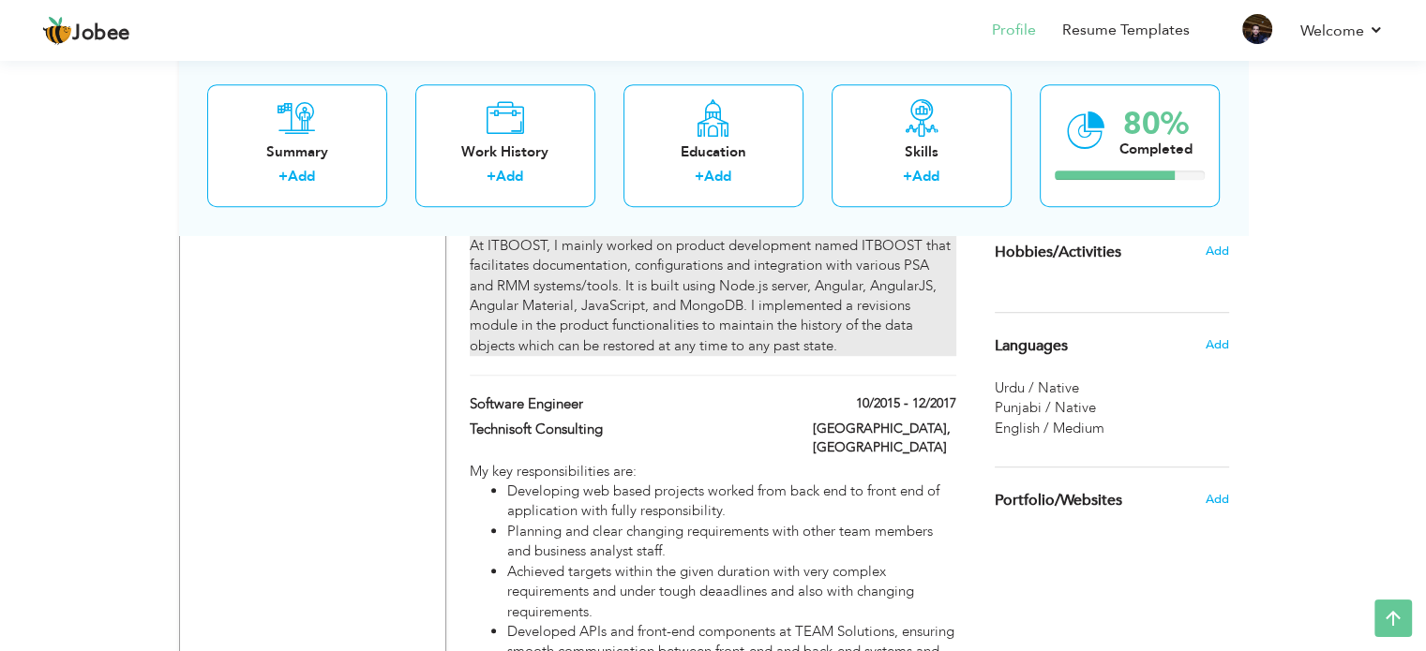
scroll to position [1125, 0]
